Goal: Download file/media

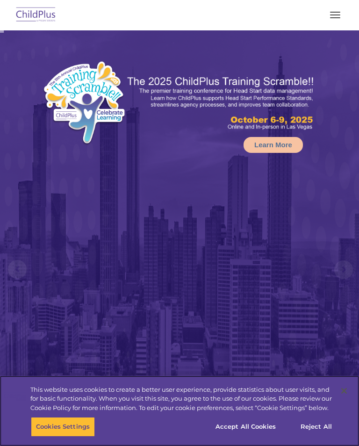
select select "MEDIUM"
click at [260, 428] on button "Accept All Cookies" at bounding box center [245, 427] width 71 height 20
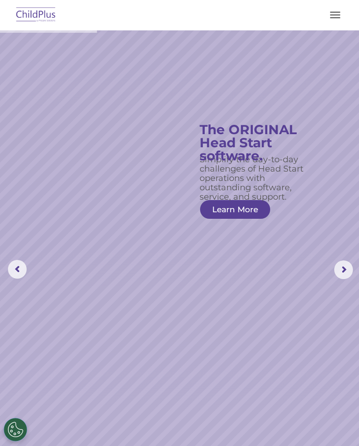
click at [346, 272] on rs-arrow at bounding box center [343, 269] width 19 height 19
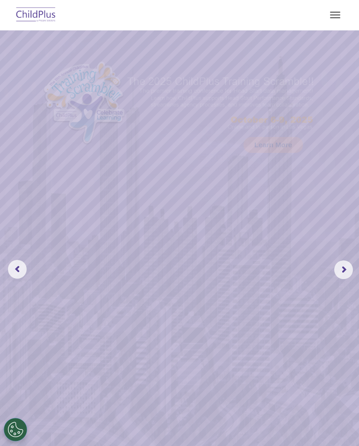
click at [344, 273] on rs-arrow at bounding box center [343, 269] width 19 height 19
click at [343, 272] on rs-arrow at bounding box center [343, 269] width 19 height 19
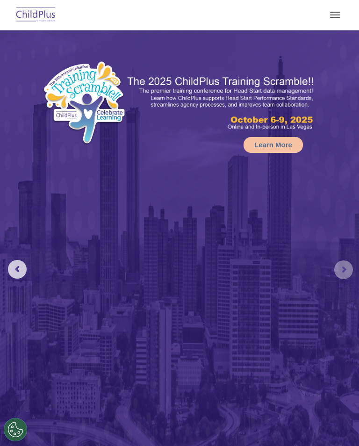
click at [343, 273] on rs-arrow at bounding box center [343, 269] width 19 height 19
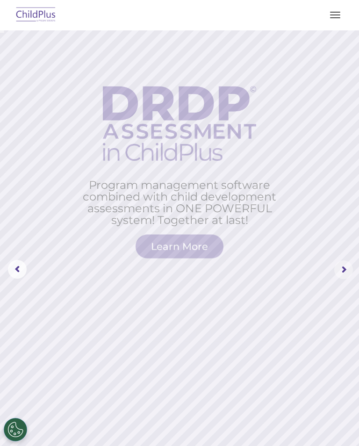
click at [347, 264] on rs-arrow at bounding box center [343, 269] width 19 height 19
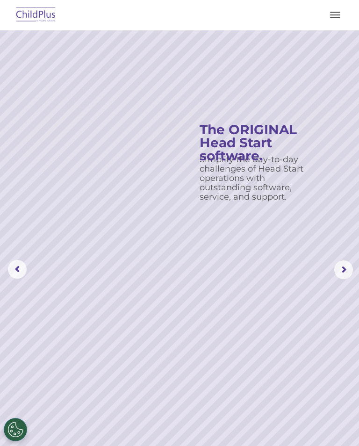
click at [349, 269] on rs-arrow at bounding box center [343, 269] width 19 height 19
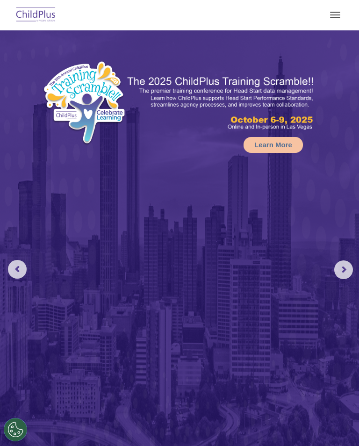
click at [337, 11] on button "button" at bounding box center [335, 14] width 20 height 15
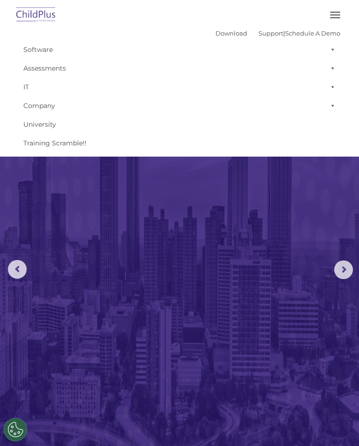
click at [227, 31] on link "Download" at bounding box center [231, 32] width 32 height 7
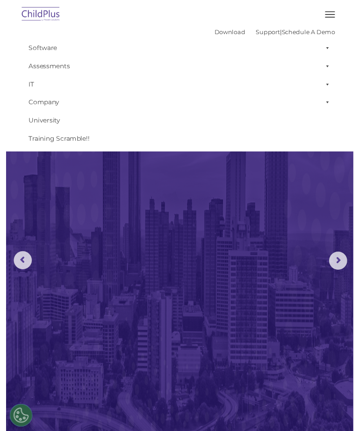
scroll to position [15, 0]
